Goal: Find specific page/section: Find specific page/section

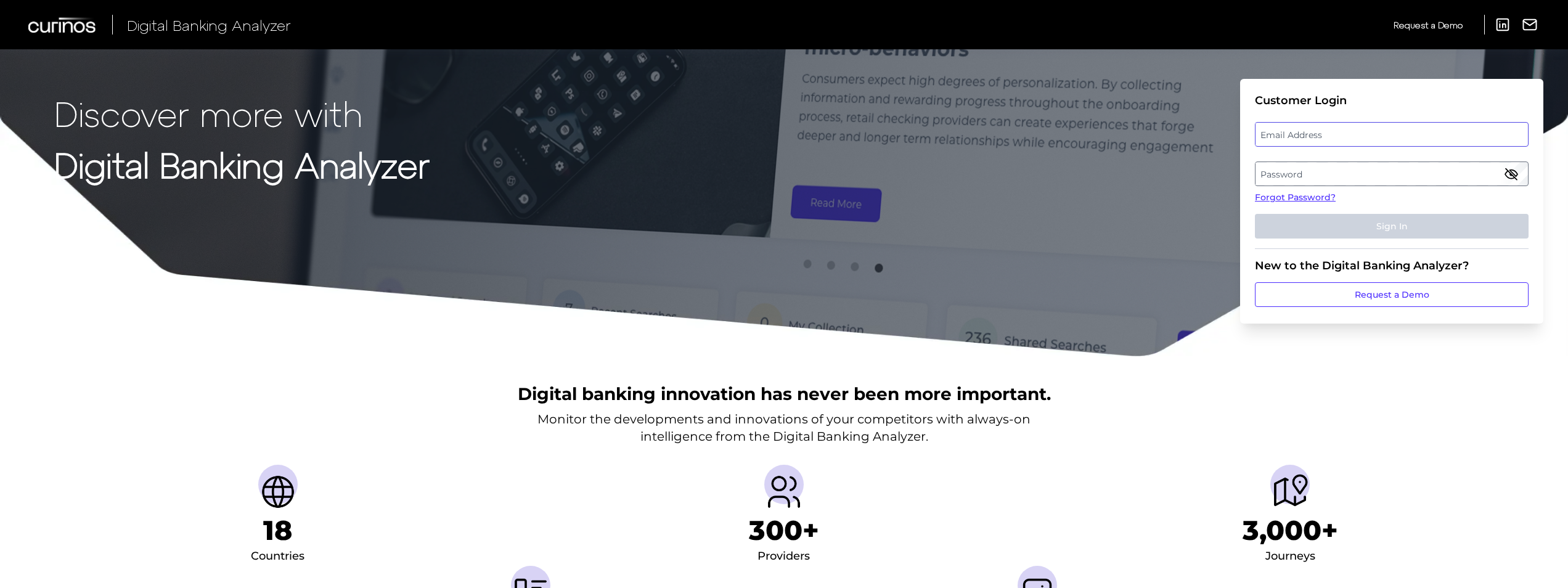
type input "[PERSON_NAME][EMAIL_ADDRESS][PERSON_NAME][DOMAIN_NAME]"
click at [1306, 129] on input "[PERSON_NAME][EMAIL_ADDRESS][PERSON_NAME][DOMAIN_NAME]" at bounding box center [1392, 134] width 274 height 25
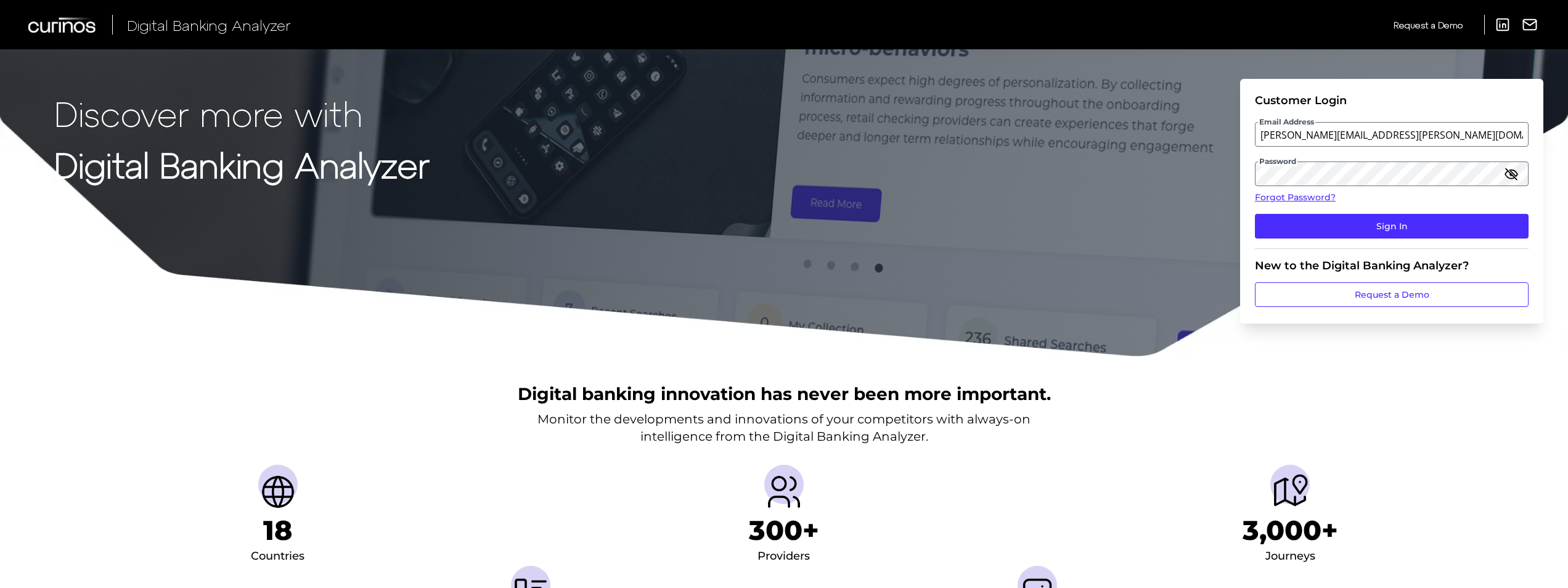
click at [1319, 241] on fieldset "Customer Login Email Address [PERSON_NAME][EMAIL_ADDRESS][PERSON_NAME][DOMAIN_N…" at bounding box center [1392, 171] width 274 height 156
click at [1321, 230] on button "Sign In" at bounding box center [1392, 226] width 274 height 25
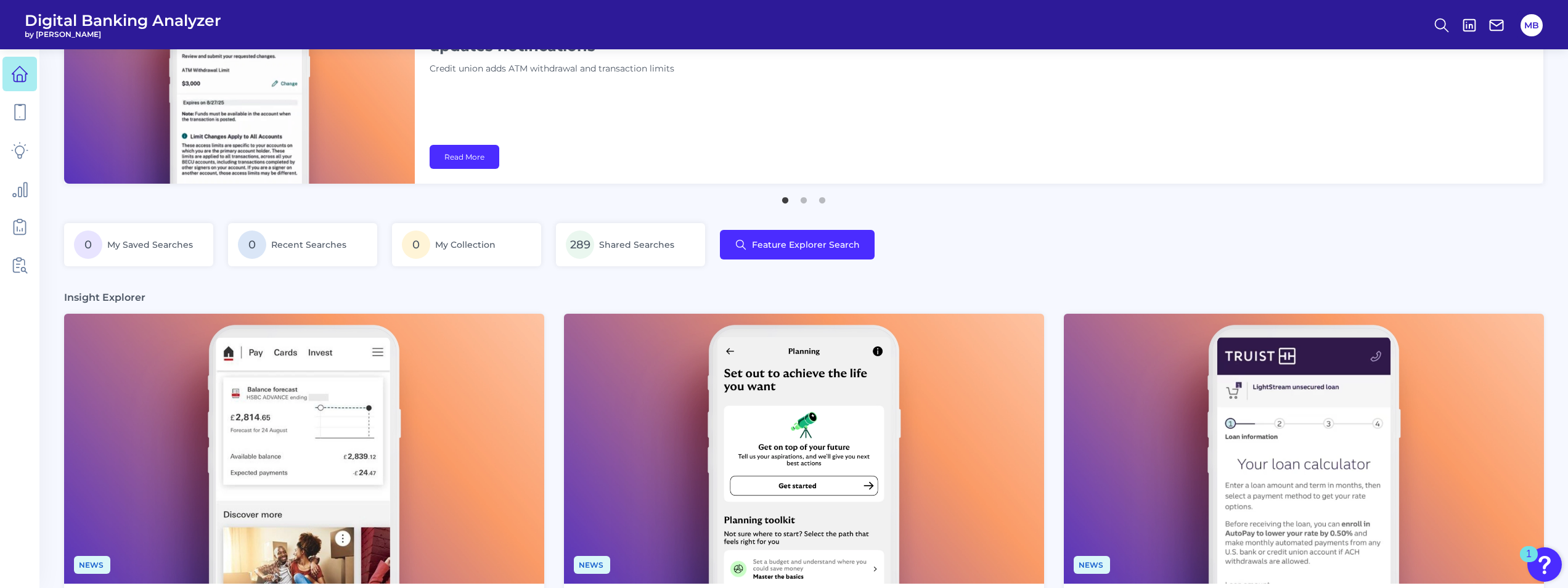
scroll to position [247, 0]
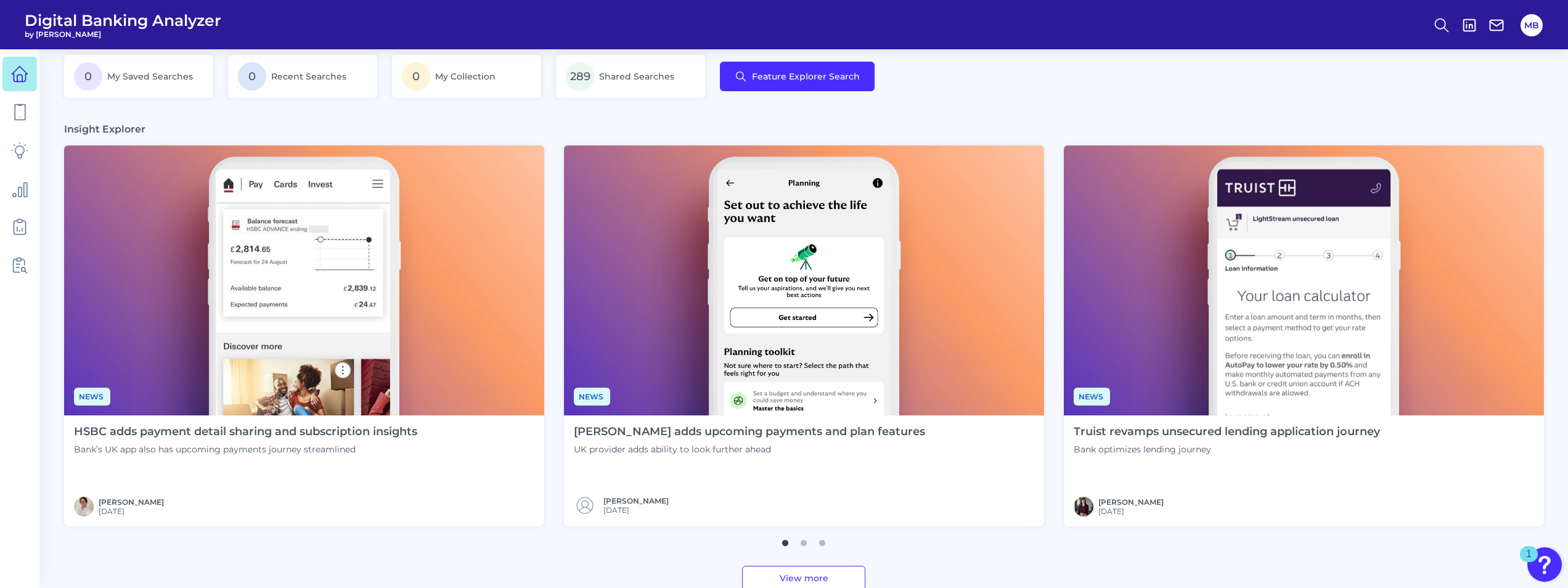
click at [739, 374] on img at bounding box center [804, 280] width 480 height 270
